Goal: Navigation & Orientation: Find specific page/section

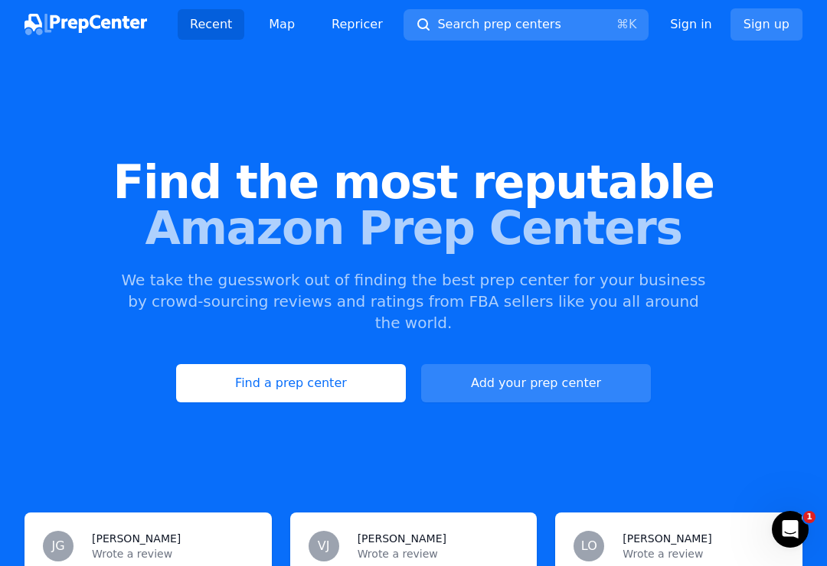
click at [344, 365] on link "Find a prep center" at bounding box center [291, 383] width 230 height 38
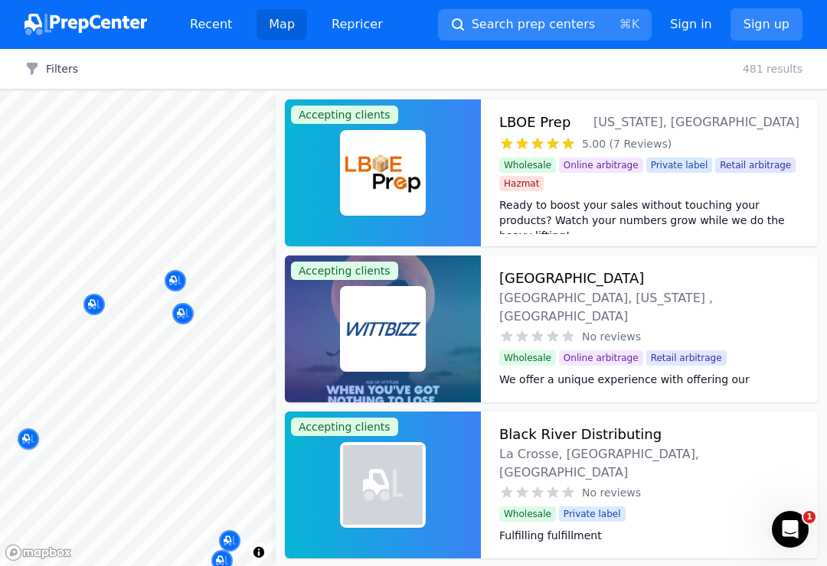
click at [181, 276] on div "Map marker" at bounding box center [175, 280] width 21 height 21
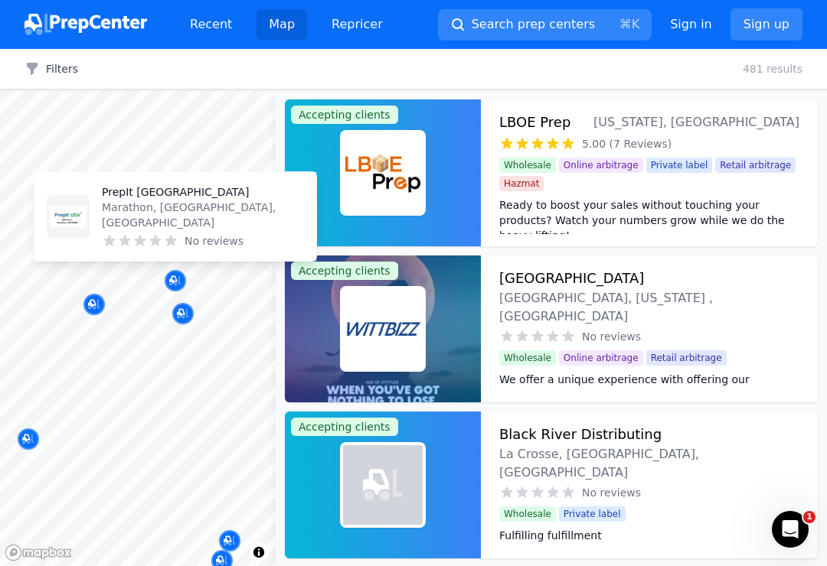
click at [180, 272] on div "Map marker" at bounding box center [175, 280] width 21 height 21
click at [184, 277] on div "Map marker" at bounding box center [175, 280] width 21 height 21
click at [188, 315] on icon "Map marker" at bounding box center [183, 313] width 12 height 15
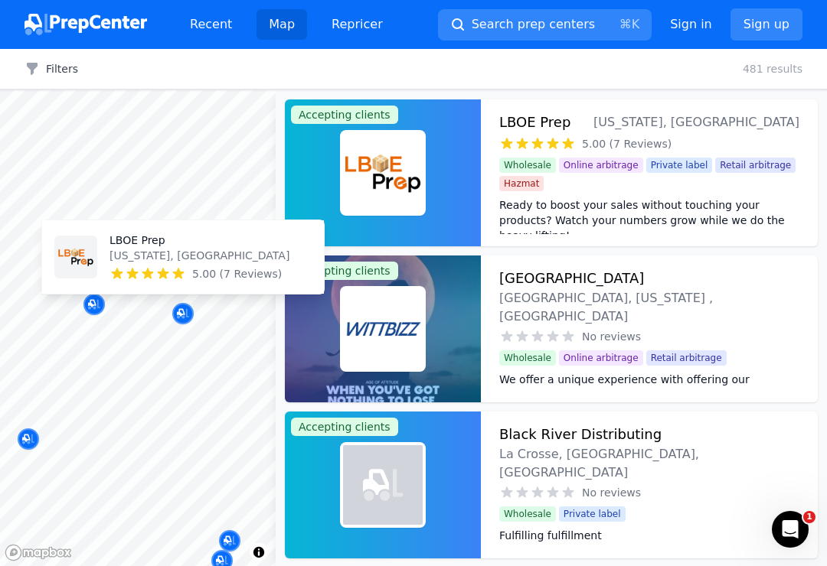
click at [92, 305] on icon "Map marker" at bounding box center [92, 304] width 8 height 8
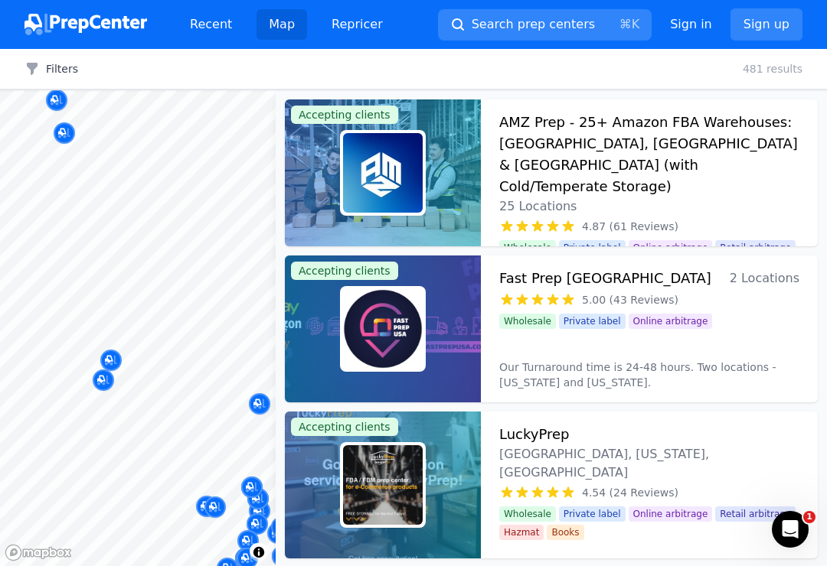
click at [117, 351] on button "Map marker" at bounding box center [110, 361] width 21 height 23
click at [113, 377] on div "Map marker" at bounding box center [103, 380] width 21 height 21
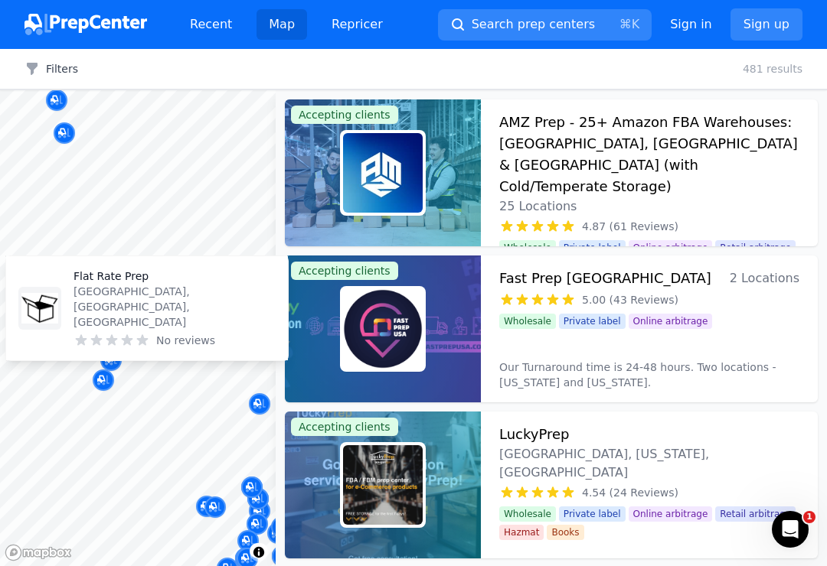
click at [267, 402] on div "Map marker" at bounding box center [259, 403] width 21 height 21
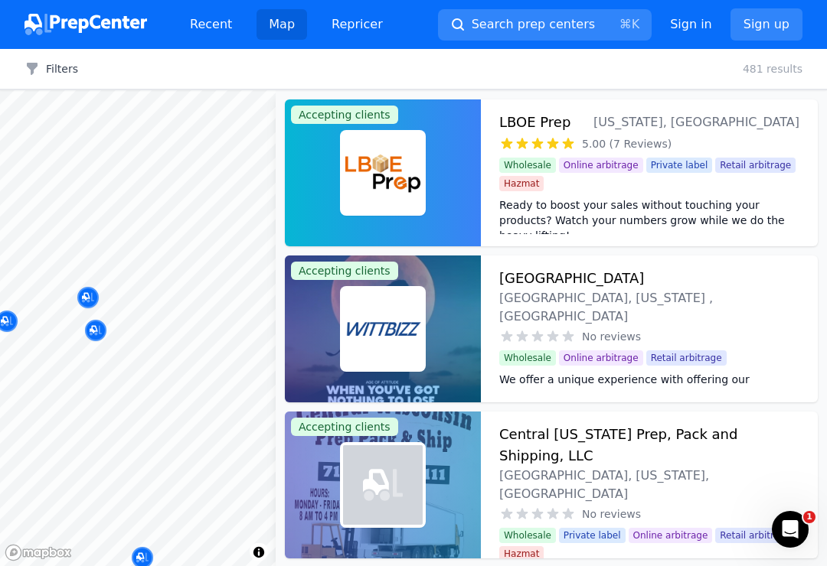
click at [95, 329] on icon "Map marker" at bounding box center [96, 330] width 12 height 15
click at [546, 129] on h3 "LBOE Prep" at bounding box center [534, 122] width 71 height 21
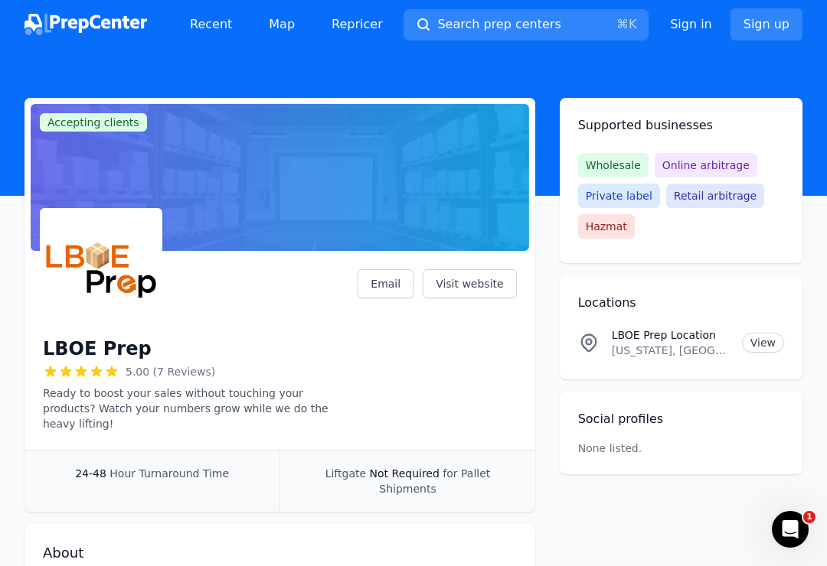
click at [475, 286] on link "Visit website" at bounding box center [469, 283] width 94 height 29
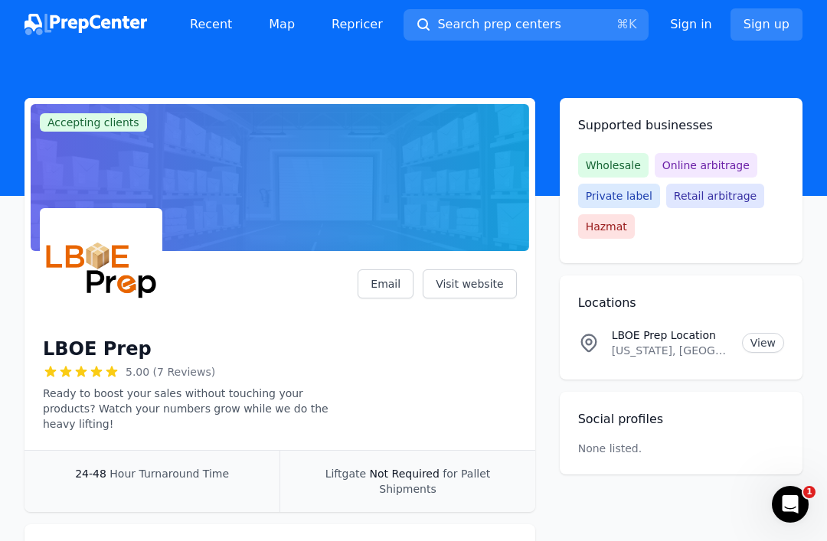
click at [762, 344] on link "View" at bounding box center [763, 343] width 42 height 20
